Goal: Contribute content

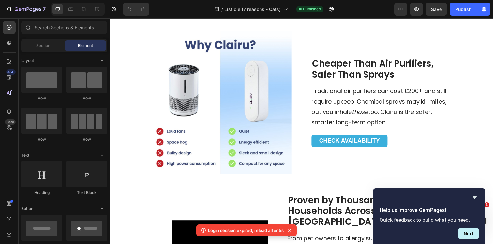
scroll to position [1444, 0]
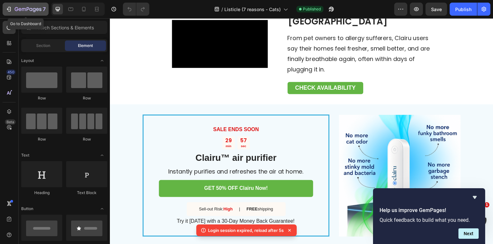
click at [18, 7] on icon "button" at bounding box center [28, 10] width 27 height 6
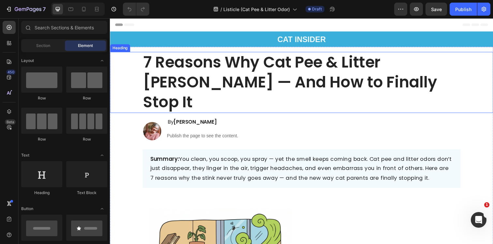
click at [196, 73] on strong "7 Reasons Why Cat Pee & Litter [PERSON_NAME] — And How to Finally Stop It" at bounding box center [294, 83] width 300 height 63
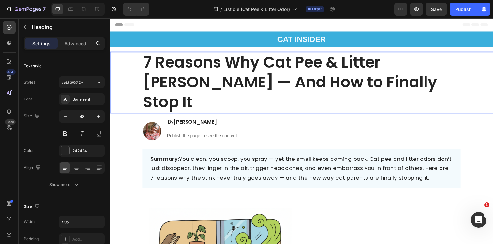
click at [196, 73] on strong "7 Reasons Why Cat Pee & Litter [PERSON_NAME] — And How to Finally Stop It" at bounding box center [294, 83] width 300 height 63
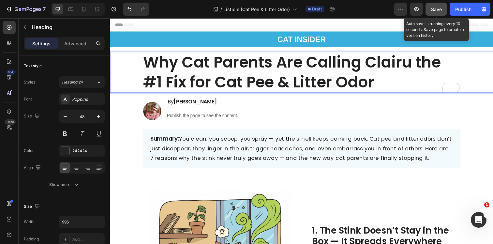
click at [435, 13] on button "Save" at bounding box center [436, 9] width 22 height 13
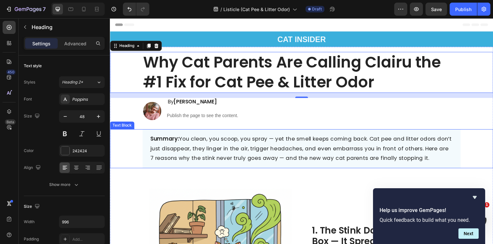
click at [236, 159] on span "Summary: You clean, you scoop, you spray — yet the smell keeps coming back. Cat…" at bounding box center [305, 150] width 308 height 27
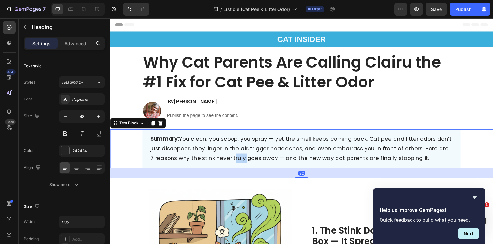
click at [236, 159] on span "Summary: You clean, you scoop, you spray — yet the smell keeps coming back. Cat…" at bounding box center [305, 150] width 308 height 27
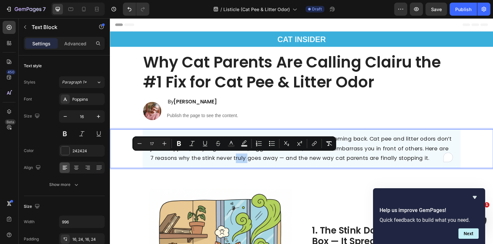
click at [321, 150] on div "Minus 17 Plus Bold Italic Underline Strikethrough Text Color Text Background Co…" at bounding box center [234, 143] width 204 height 14
click at [404, 158] on span "Summary: You clean, you scoop, you spray — yet the smell keeps coming back. Cat…" at bounding box center [305, 150] width 308 height 27
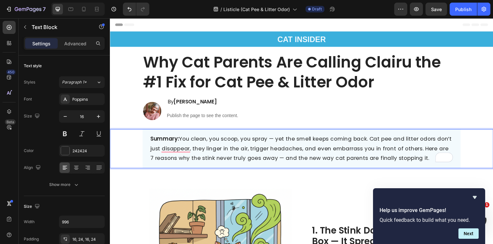
drag, startPoint x: 425, startPoint y: 162, endPoint x: 199, endPoint y: 143, distance: 226.0
click at [199, 142] on p "Summary: You clean, you scoop, you spray — yet the smell keeps coming back. Cat…" at bounding box center [305, 151] width 309 height 29
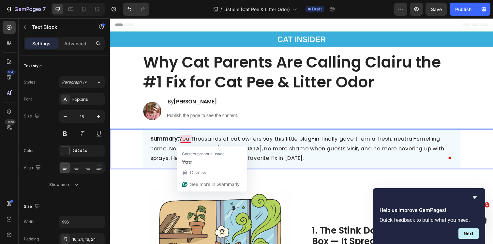
click at [193, 141] on span "Summary: You Thousands of cat owners say this little plug-in finally gave them …" at bounding box center [301, 150] width 300 height 27
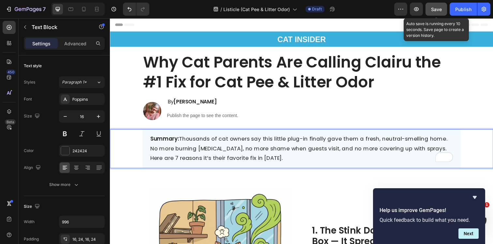
click at [437, 8] on span "Save" at bounding box center [436, 10] width 11 height 6
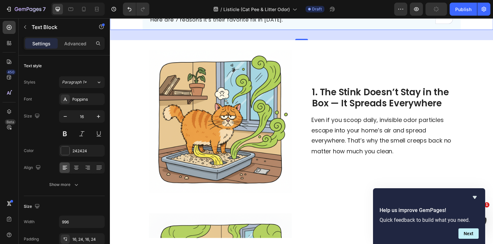
scroll to position [156, 0]
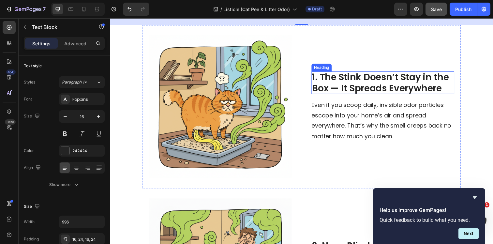
click at [350, 87] on strong "1. The Stink Doesn’t Stay in the Box — It Spreads Everywhere" at bounding box center [385, 84] width 139 height 24
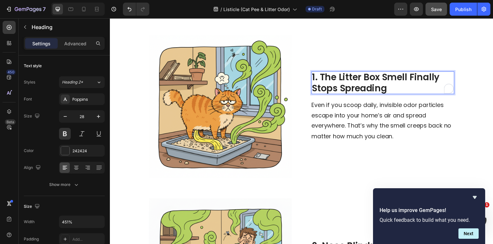
scroll to position [0, 0]
click at [351, 113] on span "Even if you scoop daily, invisible odor particles escape into your home’s air a…" at bounding box center [386, 122] width 143 height 40
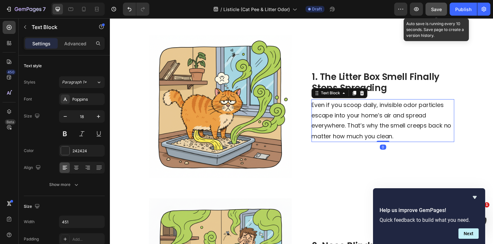
click at [431, 13] on button "Save" at bounding box center [436, 9] width 22 height 13
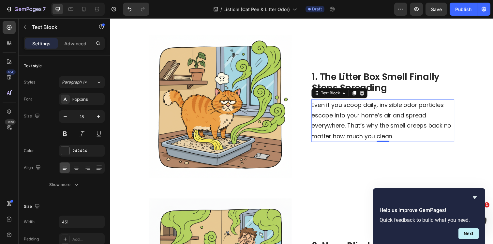
click at [358, 115] on span "Even if you scoop daily, invisible odor particles escape into your home’s air a…" at bounding box center [386, 122] width 143 height 40
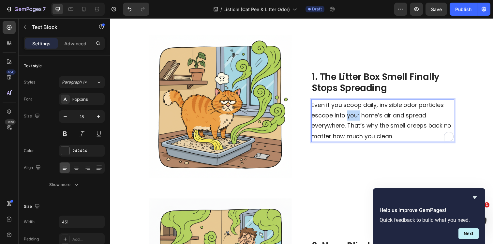
click at [358, 115] on span "Even if you scoop daily, invisible odor particles escape into your home’s air a…" at bounding box center [386, 122] width 143 height 40
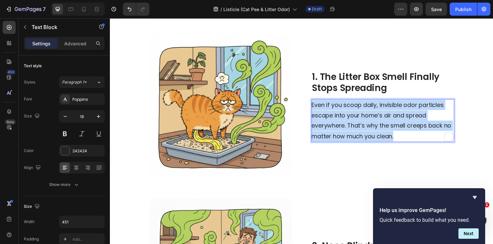
click at [358, 115] on span "Even if you scoop daily, invisible odor particles escape into your home’s air a…" at bounding box center [386, 122] width 143 height 40
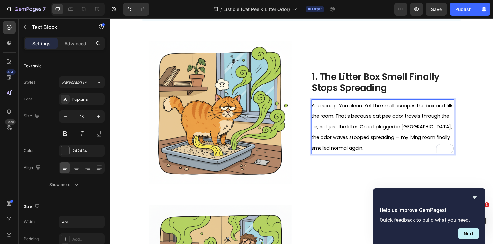
scroll to position [156, 0]
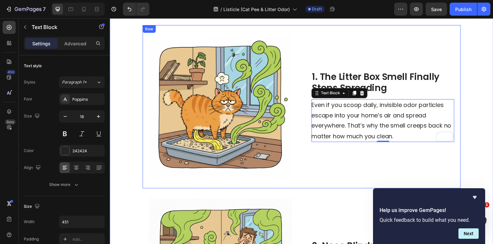
click at [405, 135] on p "Even if you scoop daily, invisible odor particles escape into your home’s air a…" at bounding box center [387, 122] width 145 height 42
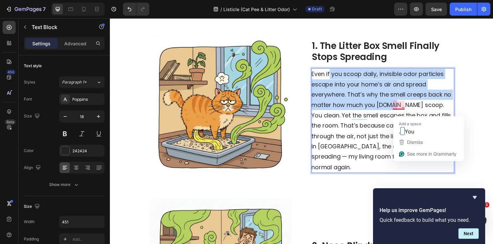
drag, startPoint x: 399, startPoint y: 111, endPoint x: 334, endPoint y: 78, distance: 72.7
click at [334, 78] on span "Even if you scoop daily, invisible odor particles escape into your home’s air a…" at bounding box center [387, 122] width 144 height 103
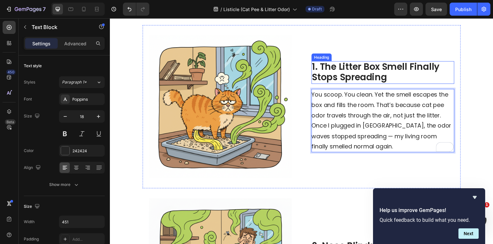
click at [367, 70] on strong "1. The Litter Box Smell Finally Stops Spreading" at bounding box center [381, 73] width 130 height 24
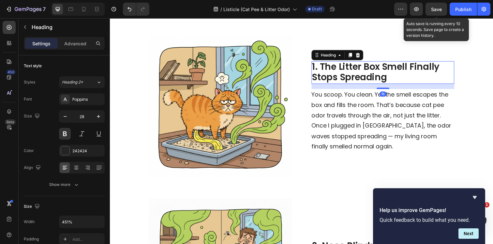
click at [434, 7] on span "Save" at bounding box center [436, 10] width 11 height 6
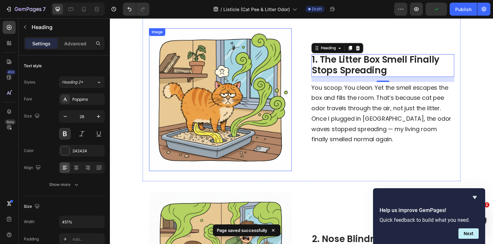
scroll to position [154, 0]
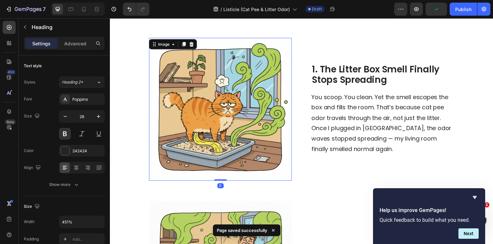
click at [229, 79] on img at bounding box center [223, 111] width 146 height 146
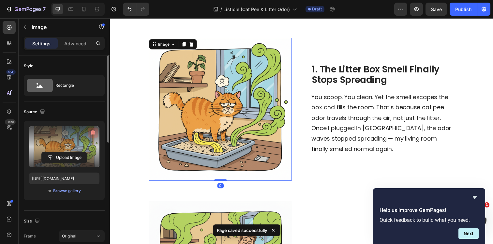
click at [88, 135] on button "button" at bounding box center [93, 132] width 10 height 10
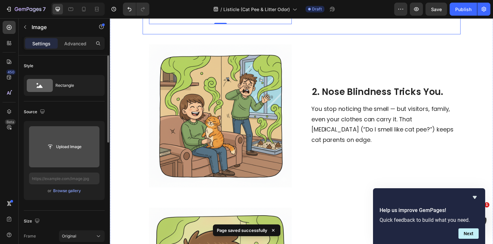
scroll to position [316, 0]
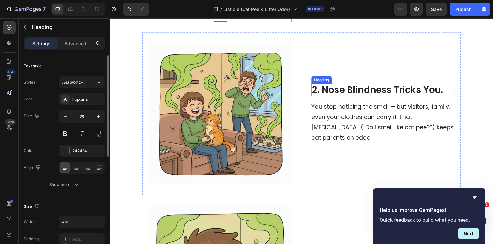
click at [349, 91] on strong "2. Nose Blindness Tricks You." at bounding box center [383, 91] width 134 height 13
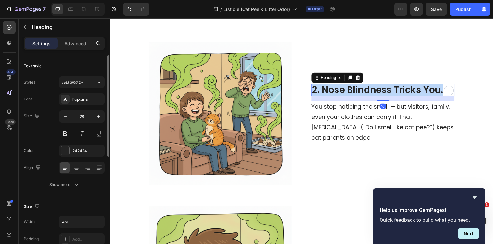
click at [349, 91] on strong "2. Nose Blindness Tricks You." at bounding box center [383, 91] width 134 height 13
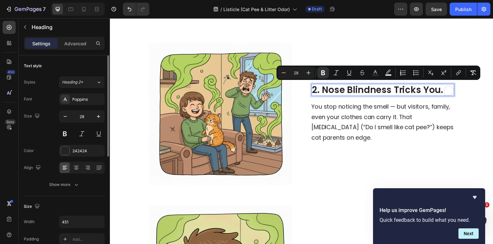
scroll to position [310, 0]
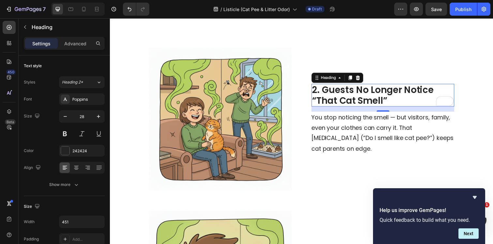
scroll to position [0, 0]
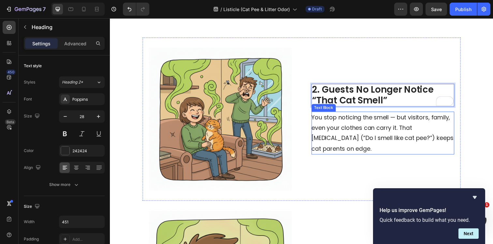
click at [328, 121] on span "You stop noticing the smell — but visitors, family, even your clothes can carry…" at bounding box center [387, 135] width 145 height 40
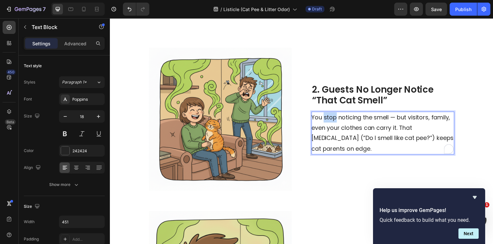
click at [328, 121] on span "You stop noticing the smell — but visitors, family, even your clothes can carry…" at bounding box center [387, 135] width 145 height 40
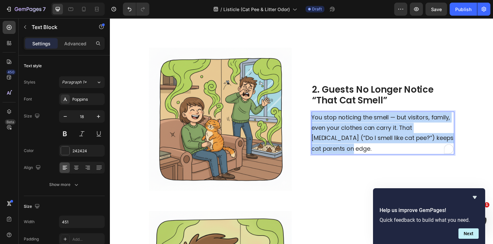
click at [328, 121] on span "You stop noticing the smell — but visitors, family, even your clothes can carry…" at bounding box center [387, 135] width 145 height 40
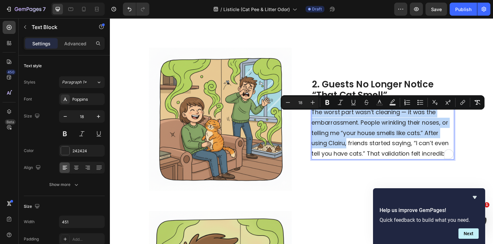
scroll to position [305, 0]
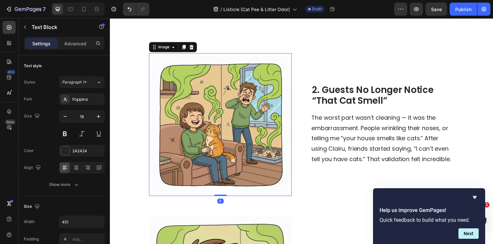
click at [254, 108] on img at bounding box center [223, 127] width 146 height 146
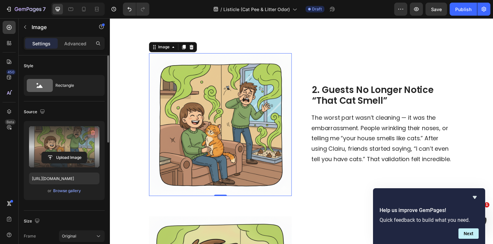
click at [93, 130] on icon "button" at bounding box center [93, 132] width 7 height 7
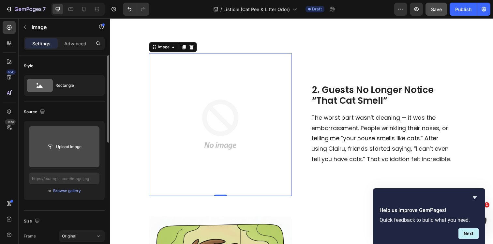
click at [436, 15] on button "Save" at bounding box center [436, 9] width 22 height 13
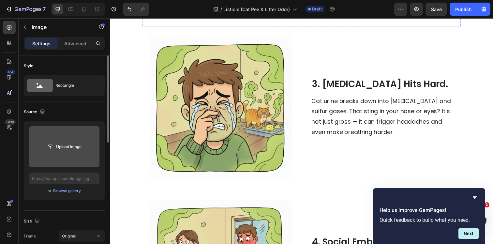
scroll to position [503, 0]
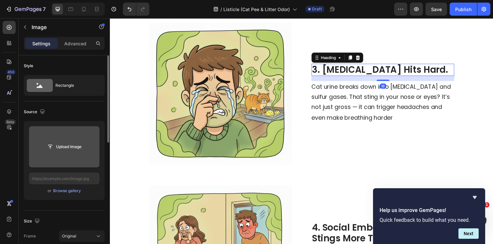
click at [347, 67] on strong "3. [MEDICAL_DATA] Hits Hard." at bounding box center [385, 70] width 138 height 13
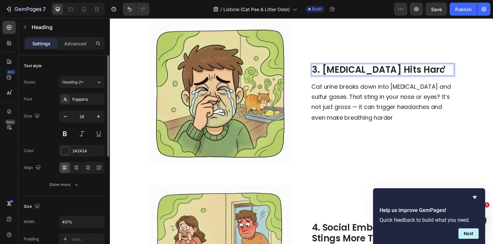
click at [347, 67] on strong "3. [MEDICAL_DATA] Hits Hard." at bounding box center [385, 70] width 138 height 13
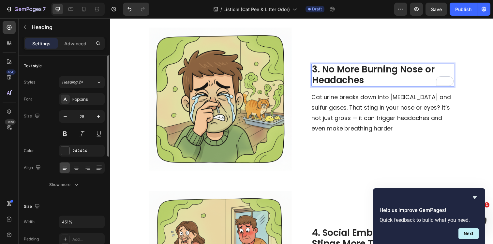
scroll to position [0, 0]
click at [334, 102] on p "Cat urine breaks down into [MEDICAL_DATA] and sulfur gases. That sting in your …" at bounding box center [387, 115] width 145 height 42
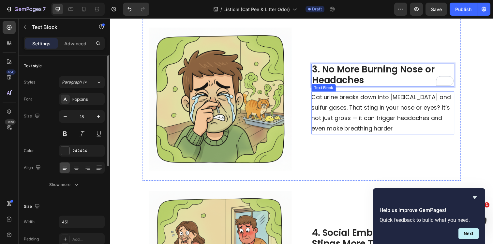
click at [334, 102] on p "Cat urine breaks down into [MEDICAL_DATA] and sulfur gases. That sting in your …" at bounding box center [387, 115] width 145 height 42
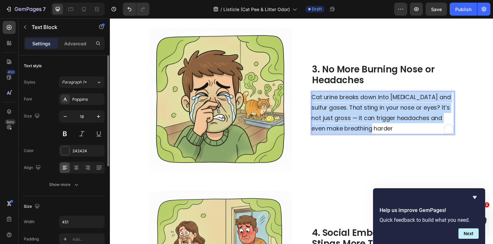
click at [334, 102] on p "Cat urine breaks down into [MEDICAL_DATA] and sulfur gases. That sting in your …" at bounding box center [387, 115] width 145 height 42
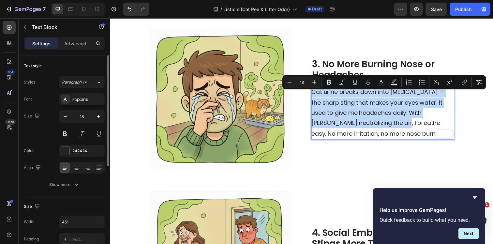
scroll to position [492, 0]
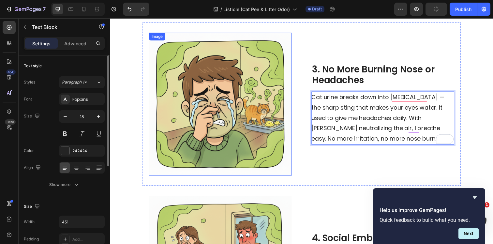
click at [240, 96] on img at bounding box center [223, 106] width 146 height 146
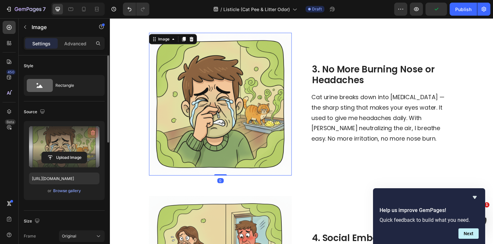
click at [91, 129] on button "button" at bounding box center [93, 132] width 10 height 10
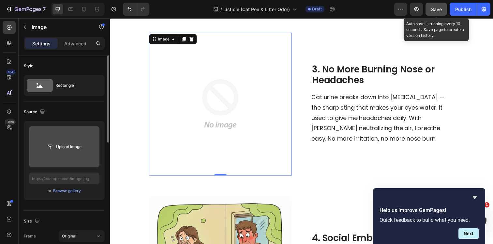
click at [434, 11] on span "Save" at bounding box center [436, 10] width 11 height 6
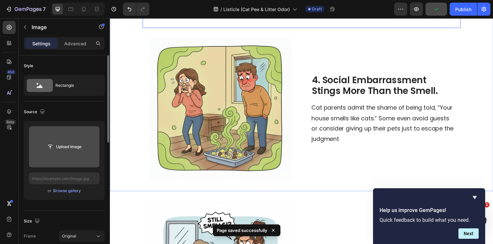
scroll to position [658, 0]
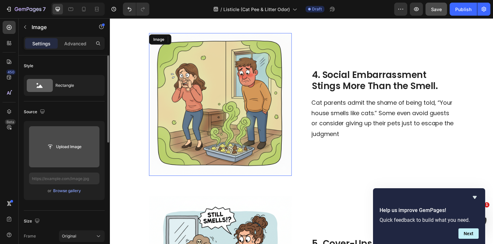
click at [232, 91] on img at bounding box center [223, 106] width 146 height 146
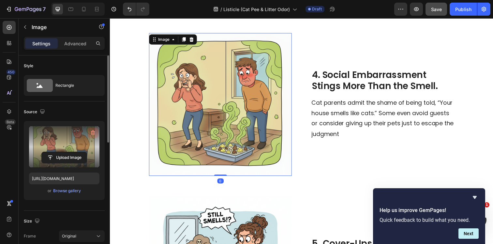
click at [94, 132] on icon "button" at bounding box center [93, 132] width 7 height 7
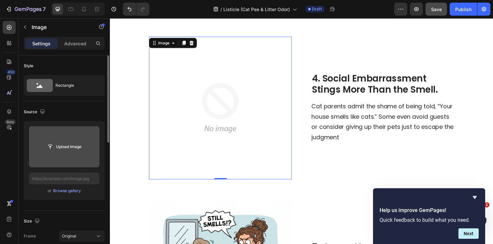
scroll to position [659, 0]
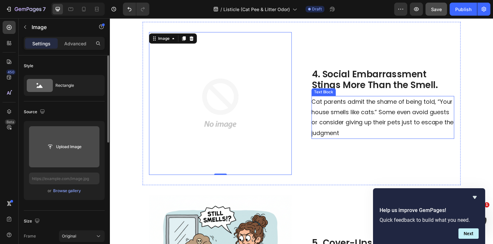
click at [335, 109] on p "Cat parents admit the shame of being told, “Your house smells like cats.” Some …" at bounding box center [387, 119] width 145 height 42
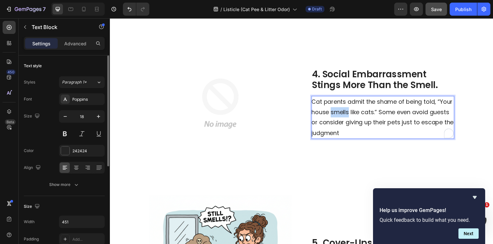
click at [335, 109] on p "Cat parents admit the shame of being told, “Your house smells like cats.” Some …" at bounding box center [387, 119] width 145 height 42
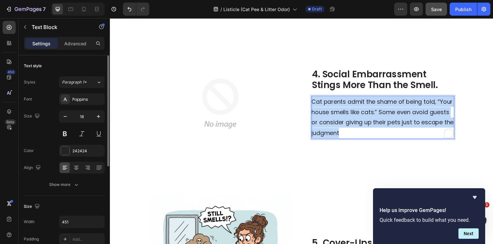
click at [335, 109] on p "Cat parents admit the shame of being told, “Your house smells like cats.” Some …" at bounding box center [387, 119] width 145 height 42
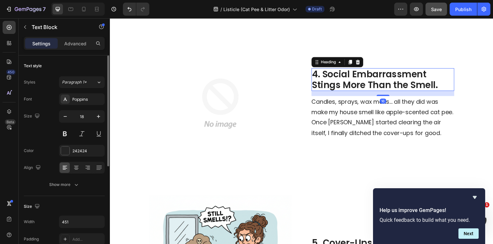
click at [336, 78] on strong "4. Social Embarrassment Stings More Than the Smell." at bounding box center [380, 81] width 128 height 24
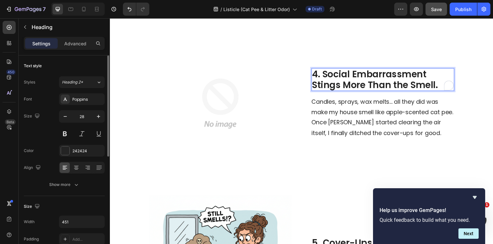
click at [336, 78] on strong "4. Social Embarrassment Stings More Than the Smell." at bounding box center [380, 81] width 128 height 24
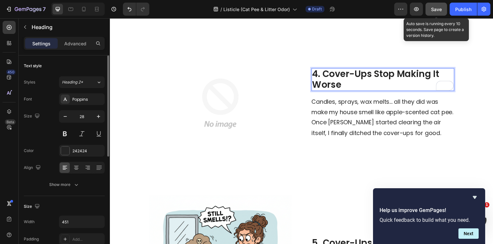
click at [426, 10] on button "Save" at bounding box center [436, 9] width 22 height 13
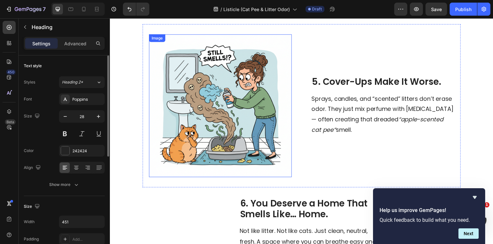
scroll to position [821, 0]
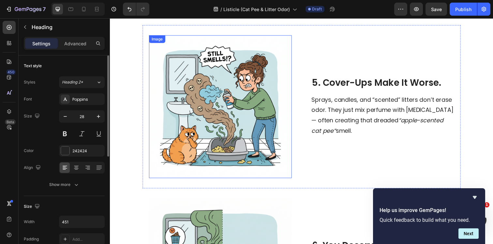
click at [220, 77] on img at bounding box center [223, 109] width 146 height 146
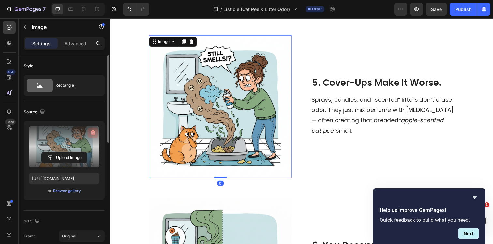
click at [94, 132] on icon "button" at bounding box center [93, 132] width 4 height 5
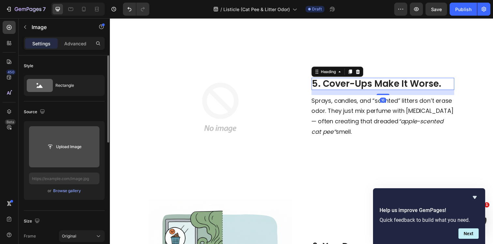
click at [333, 81] on strong "5. Cover-Ups Make It Worse." at bounding box center [382, 85] width 132 height 13
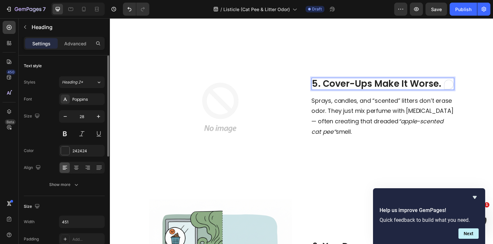
click at [333, 81] on strong "5. Cover-Ups Make It Worse." at bounding box center [382, 85] width 132 height 13
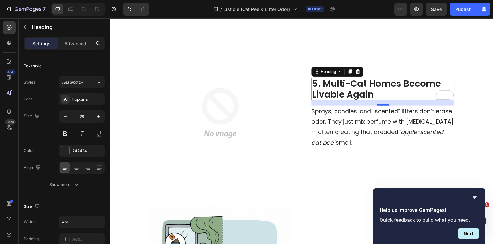
scroll to position [0, 0]
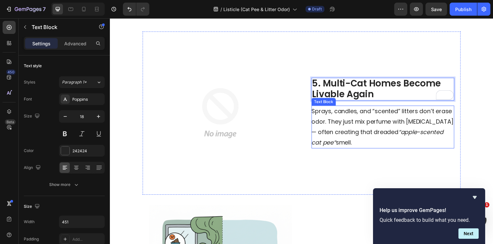
click at [358, 115] on span "Sprays, candles, and “scented” litters don’t erase odor. They just mix perfume …" at bounding box center [387, 129] width 145 height 40
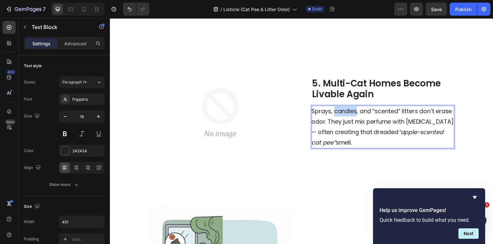
click at [358, 115] on span "Sprays, candles, and “scented” litters don’t erase odor. They just mix perfume …" at bounding box center [387, 129] width 145 height 40
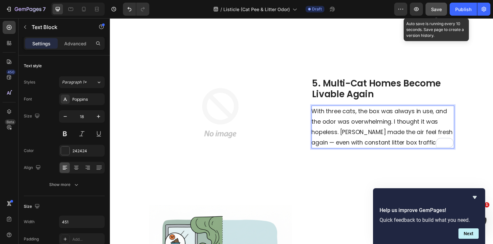
click at [441, 10] on span "Save" at bounding box center [436, 10] width 11 height 6
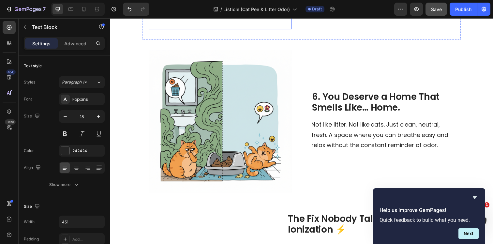
scroll to position [978, 0]
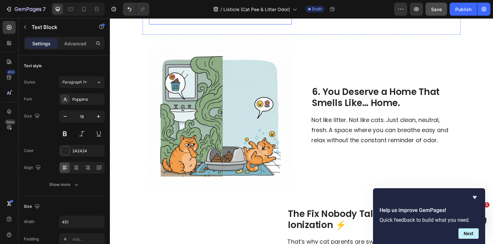
click at [230, 93] on img at bounding box center [223, 118] width 146 height 146
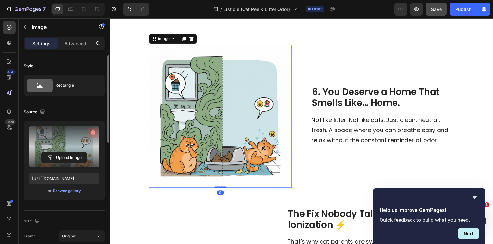
click at [91, 135] on icon "button" at bounding box center [93, 132] width 7 height 7
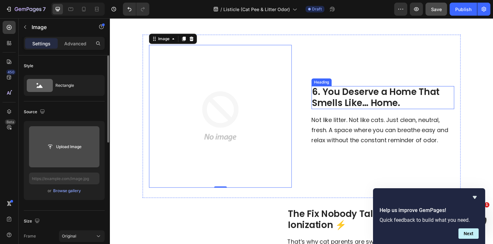
click at [342, 96] on strong "6. You Deserve a Home That Smells Like… Home." at bounding box center [381, 99] width 130 height 24
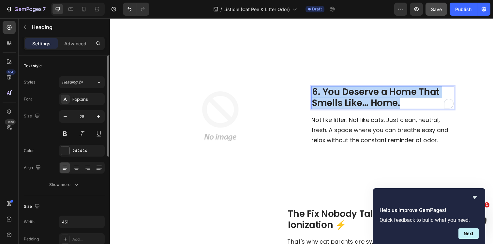
click at [342, 96] on strong "6. You Deserve a Home That Smells Like… Home." at bounding box center [381, 99] width 130 height 24
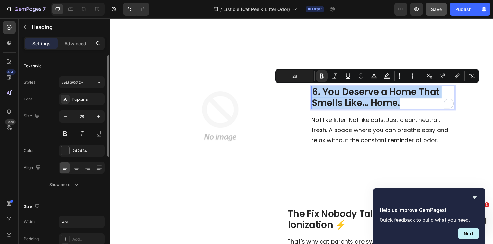
scroll to position [983, 0]
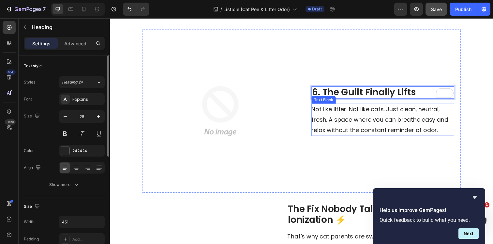
click at [333, 120] on span "Not like litter. Not like cats. Just clean, neutral, fresh. A space where you c…" at bounding box center [384, 121] width 139 height 29
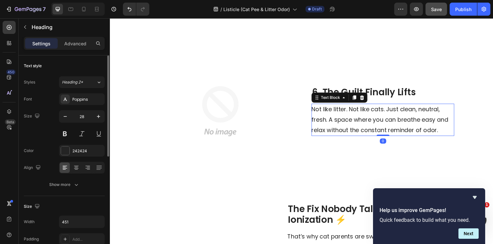
click at [333, 120] on span "Not like litter. Not like cats. Just clean, neutral, fresh. A space where you c…" at bounding box center [384, 121] width 139 height 29
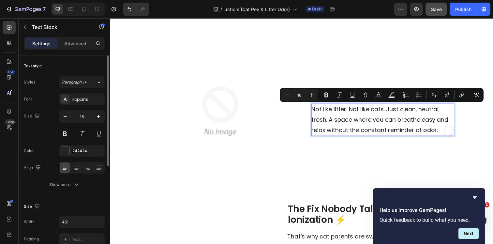
scroll to position [973, 0]
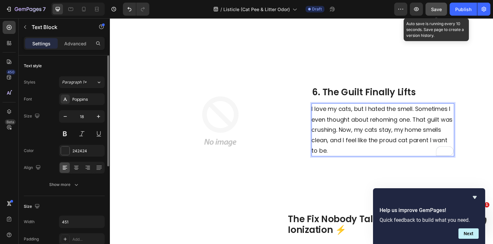
click at [435, 7] on span "Save" at bounding box center [436, 10] width 11 height 6
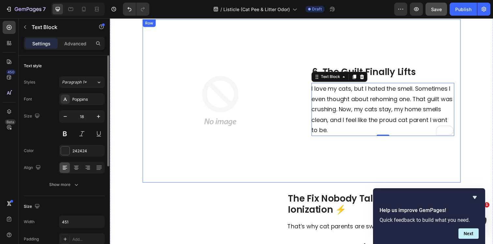
scroll to position [982, 0]
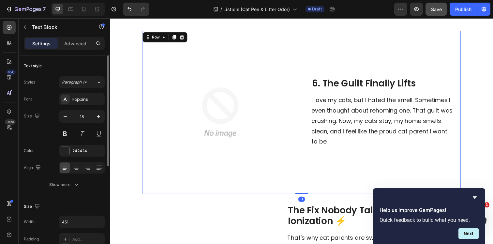
click at [306, 48] on div "⁠⁠⁠⁠⁠⁠⁠ 6. The Guilt Finally Lifts Heading I love my cats, but I hated the smel…" at bounding box center [305, 114] width 325 height 167
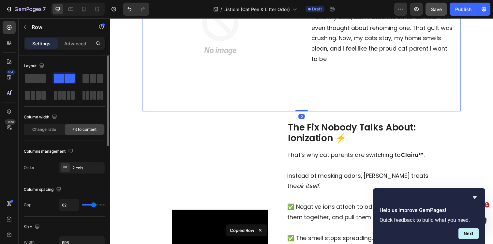
scroll to position [1081, 0]
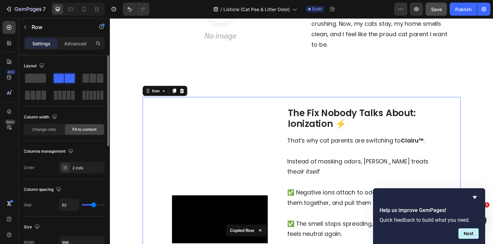
click at [296, 99] on div "The Fix Nobody Talks About: Ionization ⚡ Heading That’s why cat parents are swi…" at bounding box center [305, 222] width 325 height 249
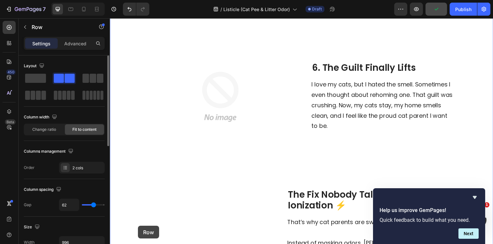
scroll to position [1027, 0]
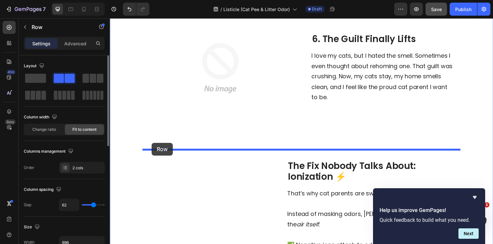
drag, startPoint x: 148, startPoint y: 175, endPoint x: 152, endPoint y: 146, distance: 29.5
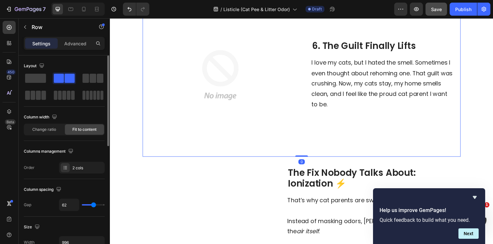
scroll to position [1189, 0]
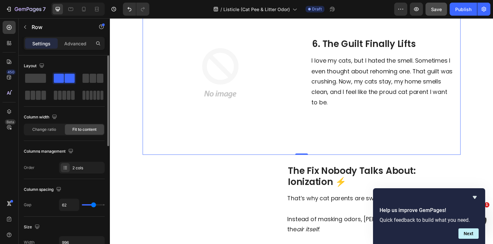
click at [342, 40] on strong "6. The Guilt Finally Lifts" at bounding box center [369, 44] width 106 height 13
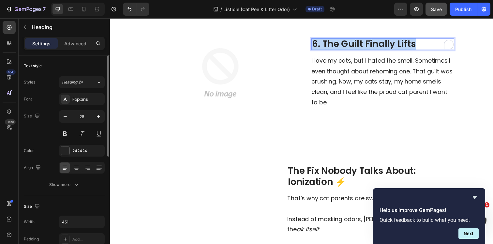
click at [342, 40] on strong "6. The Guilt Finally Lifts" at bounding box center [369, 44] width 106 height 13
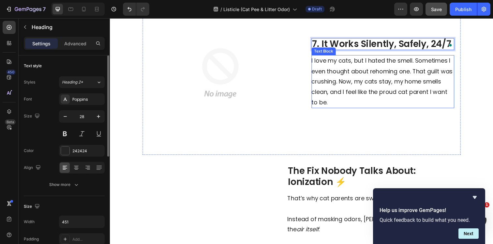
click at [343, 74] on span "I love my cats, but I hated the smell. Sometimes I even thought about rehoming …" at bounding box center [387, 82] width 144 height 51
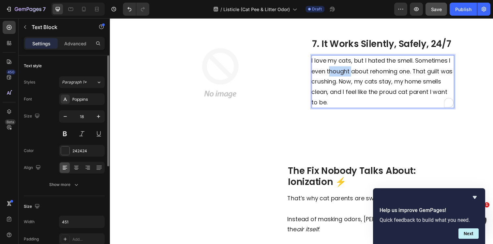
click at [343, 74] on span "I love my cats, but I hated the smell. Sometimes I even thought about rehoming …" at bounding box center [387, 82] width 144 height 51
click at [439, 6] on div "Save" at bounding box center [436, 9] width 11 height 7
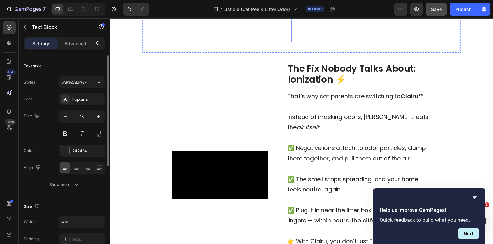
scroll to position [1325, 0]
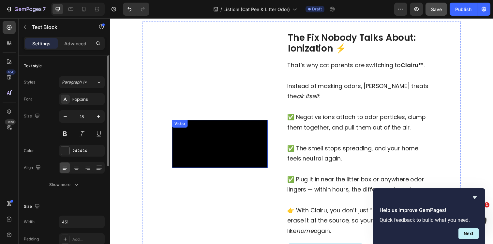
click at [229, 139] on video at bounding box center [222, 146] width 98 height 49
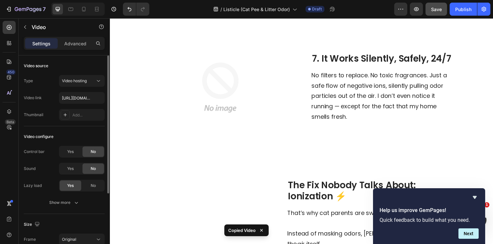
scroll to position [1138, 0]
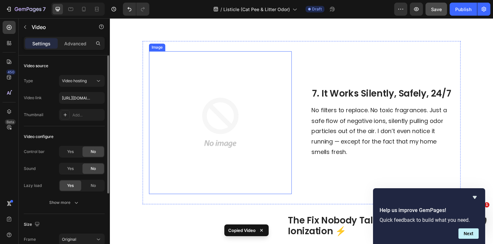
click at [230, 122] on img at bounding box center [223, 125] width 146 height 146
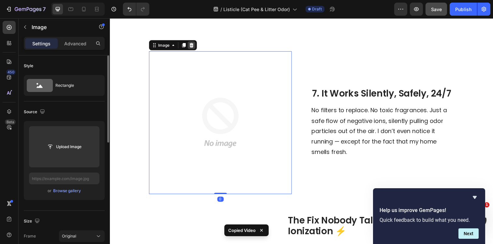
click at [194, 45] on icon at bounding box center [193, 45] width 4 height 5
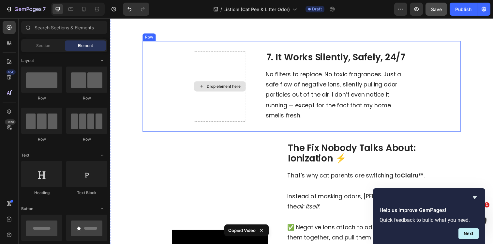
click at [209, 89] on div "Drop element here" at bounding box center [226, 87] width 35 height 5
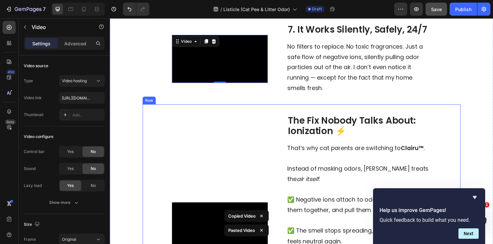
scroll to position [1263, 0]
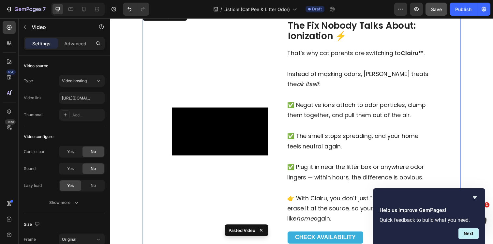
click at [266, 65] on div "Video" at bounding box center [222, 134] width 98 height 228
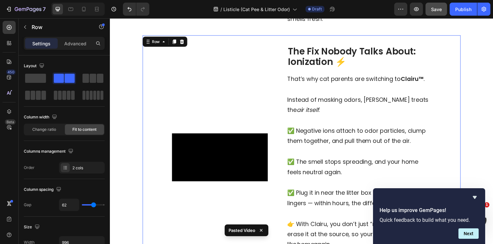
scroll to position [1224, 0]
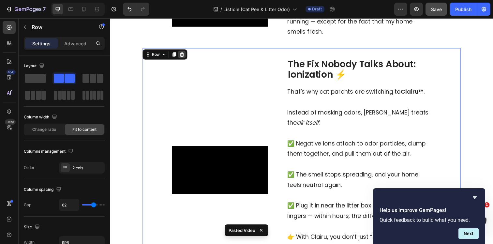
click at [182, 58] on icon at bounding box center [183, 54] width 5 height 5
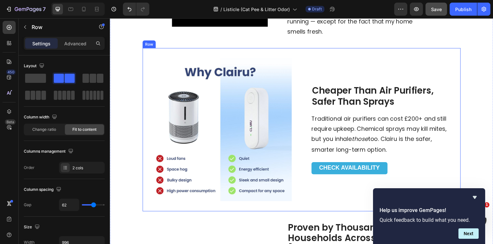
click at [255, 63] on div "Cheaper Than Air Purifiers, Safer Than Sprays Heading Traditional air purifiers…" at bounding box center [305, 132] width 325 height 167
click at [183, 45] on icon at bounding box center [183, 42] width 4 height 5
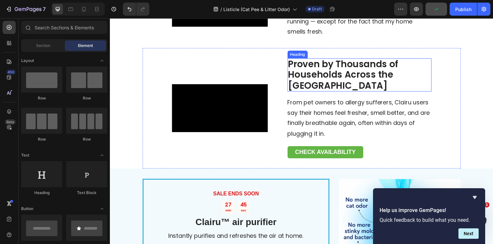
click at [344, 93] on strong "Proven by Thousands of Households Across the [GEOGRAPHIC_DATA]" at bounding box center [348, 76] width 112 height 35
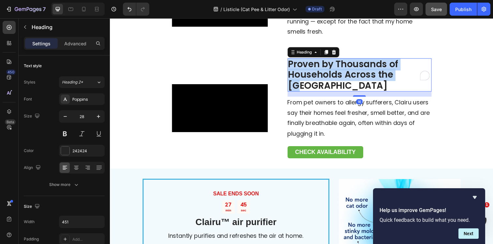
click at [344, 93] on strong "Proven by Thousands of Households Across the [GEOGRAPHIC_DATA]" at bounding box center [348, 76] width 112 height 35
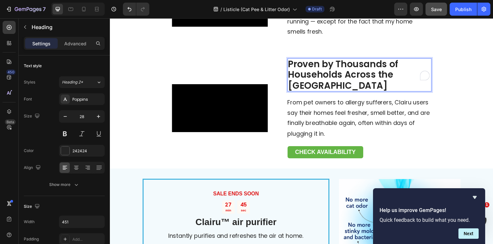
scroll to position [1228, 0]
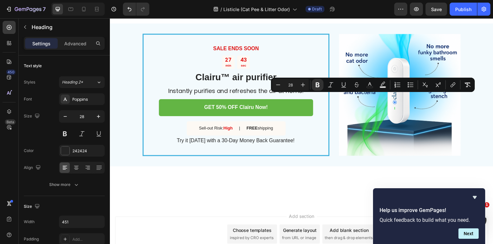
scroll to position [0, 0]
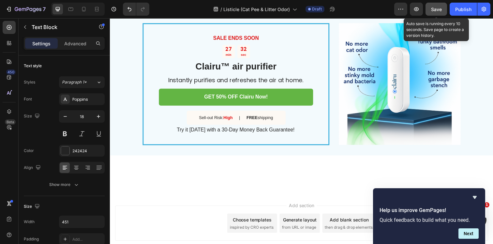
click at [439, 12] on div "Save" at bounding box center [436, 9] width 11 height 7
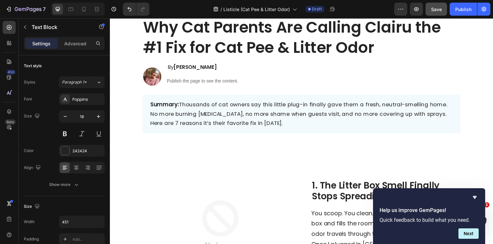
scroll to position [0, 0]
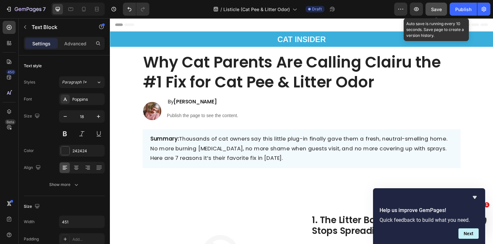
click at [439, 11] on span "Save" at bounding box center [436, 10] width 11 height 6
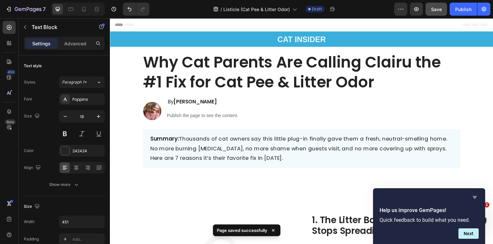
click at [473, 197] on icon "Hide survey" at bounding box center [474, 197] width 4 height 3
